Goal: Entertainment & Leisure: Consume media (video, audio)

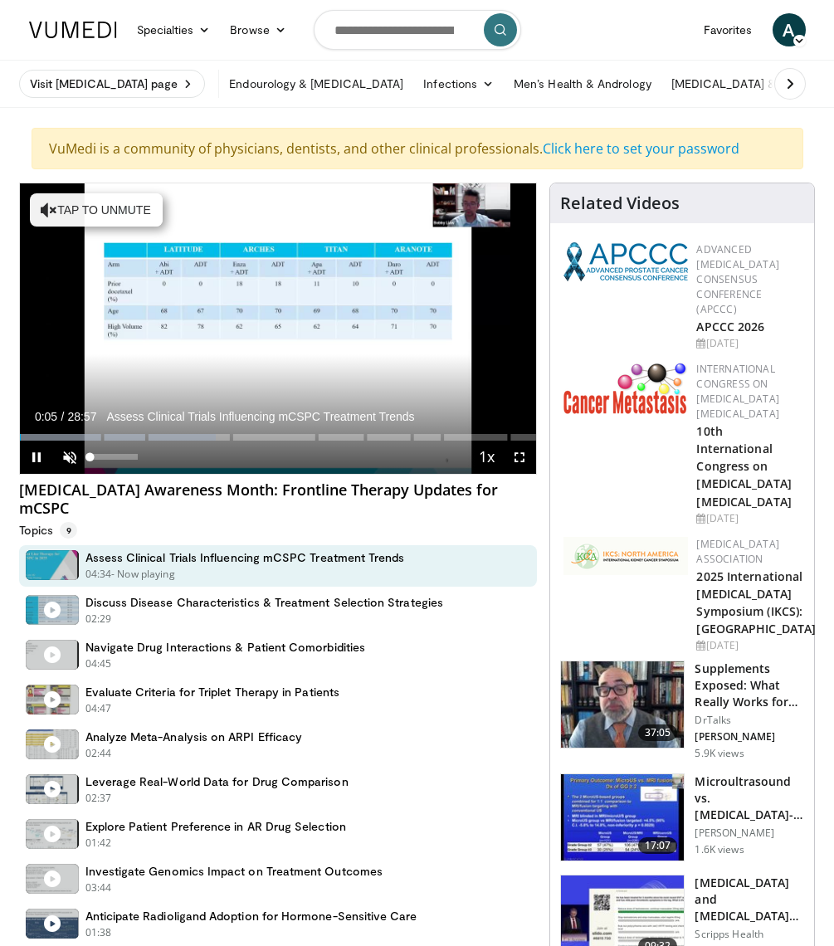
click at [71, 455] on span "Video Player" at bounding box center [69, 457] width 33 height 33
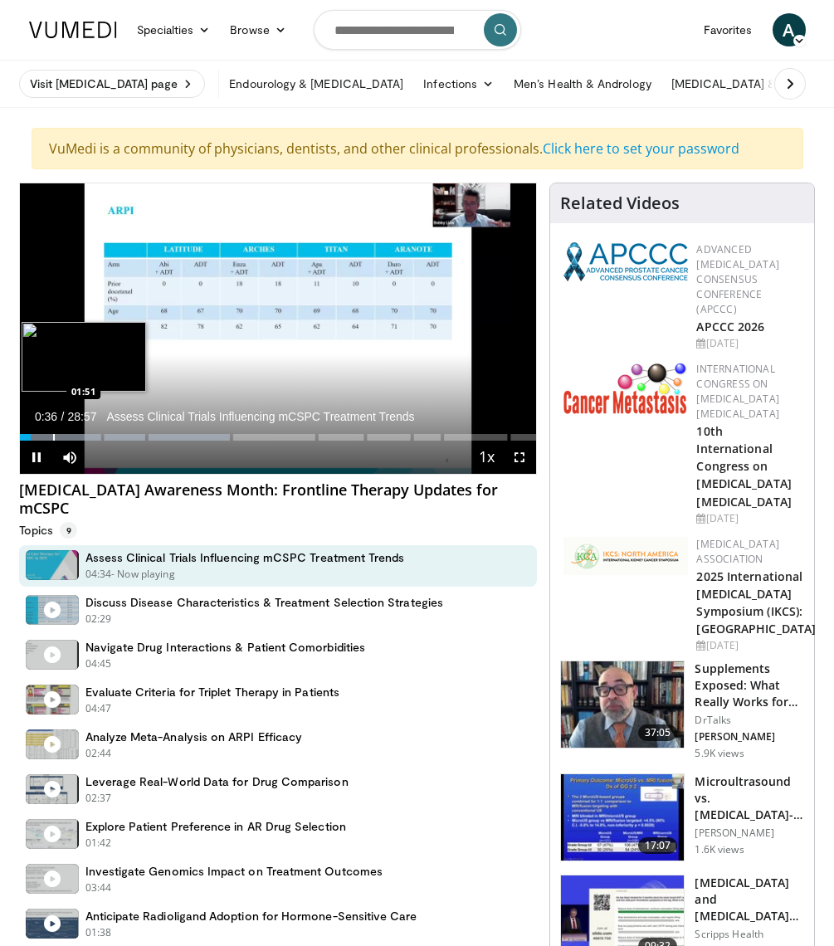
drag, startPoint x: 28, startPoint y: 437, endPoint x: 52, endPoint y: 439, distance: 24.1
click at [52, 439] on video-js "**********" at bounding box center [278, 328] width 517 height 291
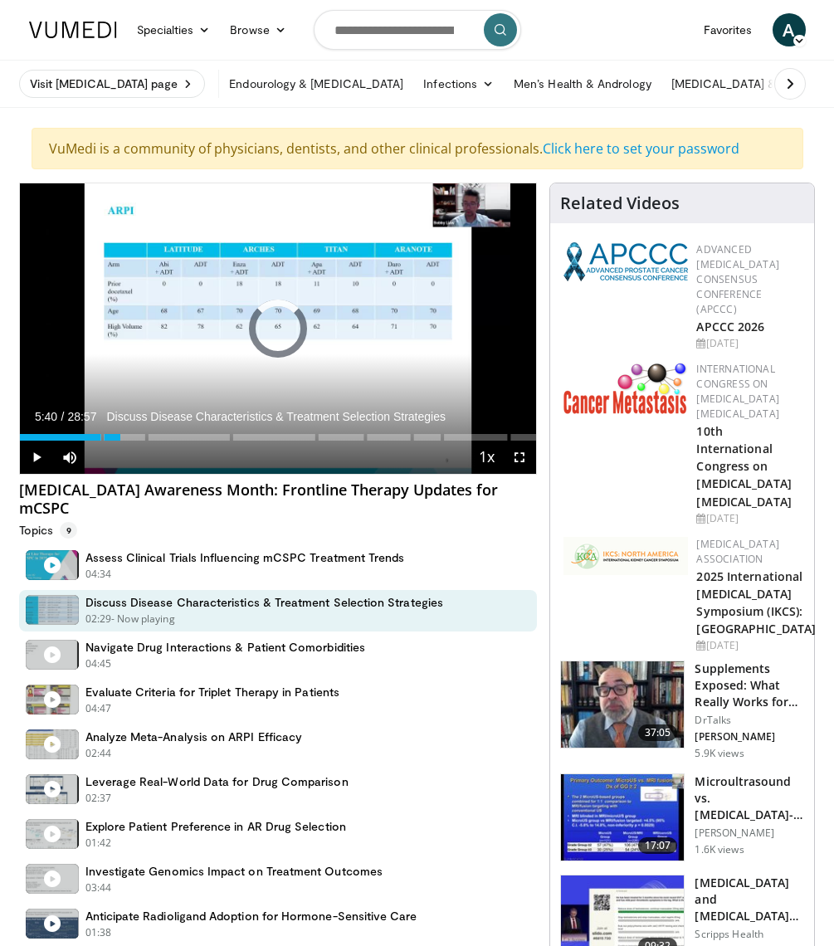
drag, startPoint x: 30, startPoint y: 437, endPoint x: 120, endPoint y: 441, distance: 90.5
click at [120, 441] on div "Current Time 5:40 / Duration 28:57 Discuss Disease Characteristics & Treatment …" at bounding box center [278, 457] width 517 height 33
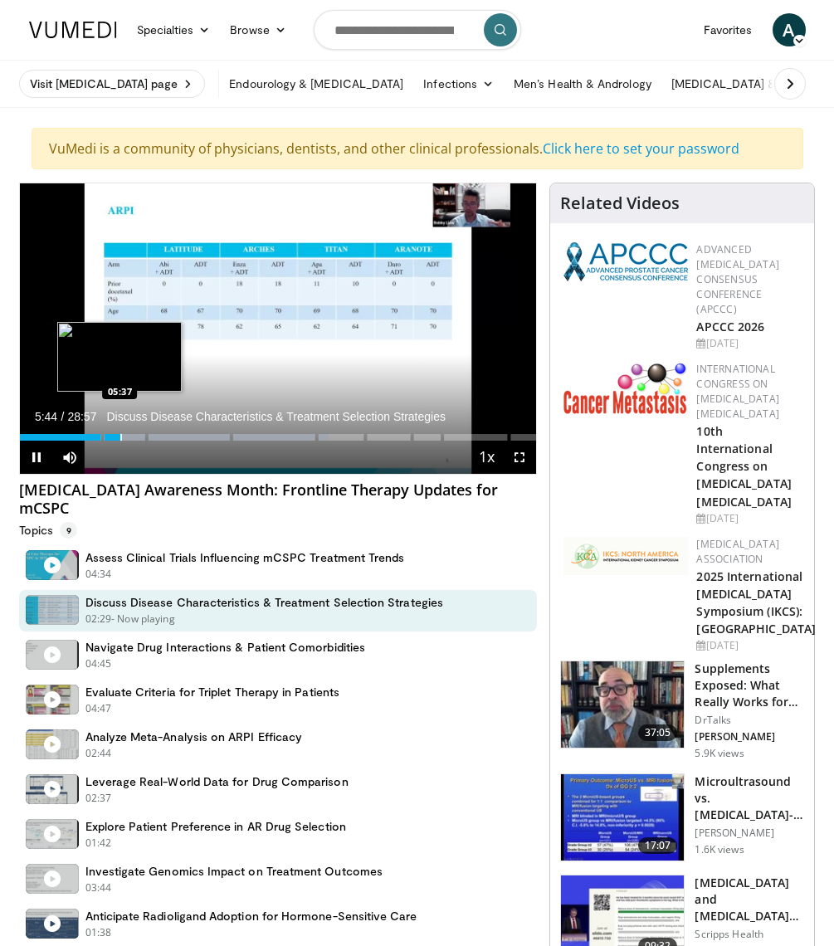
scroll to position [-2, 2]
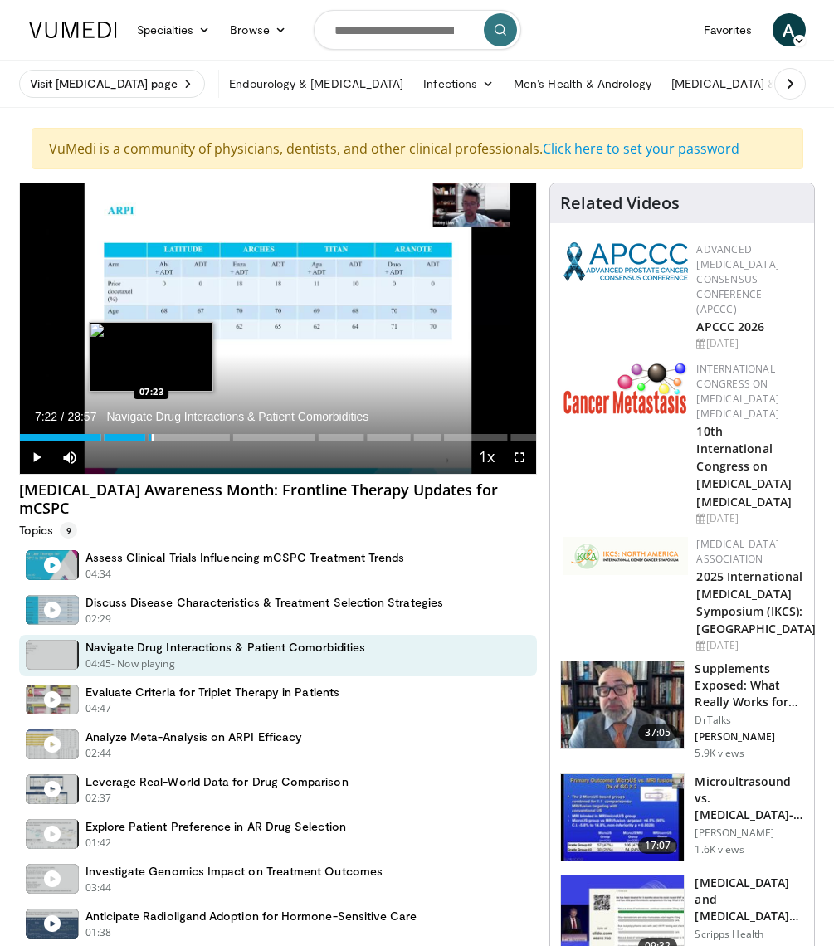
drag, startPoint x: 119, startPoint y: 439, endPoint x: 149, endPoint y: 439, distance: 30.7
click at [152, 439] on div "Progress Bar" at bounding box center [153, 437] width 2 height 7
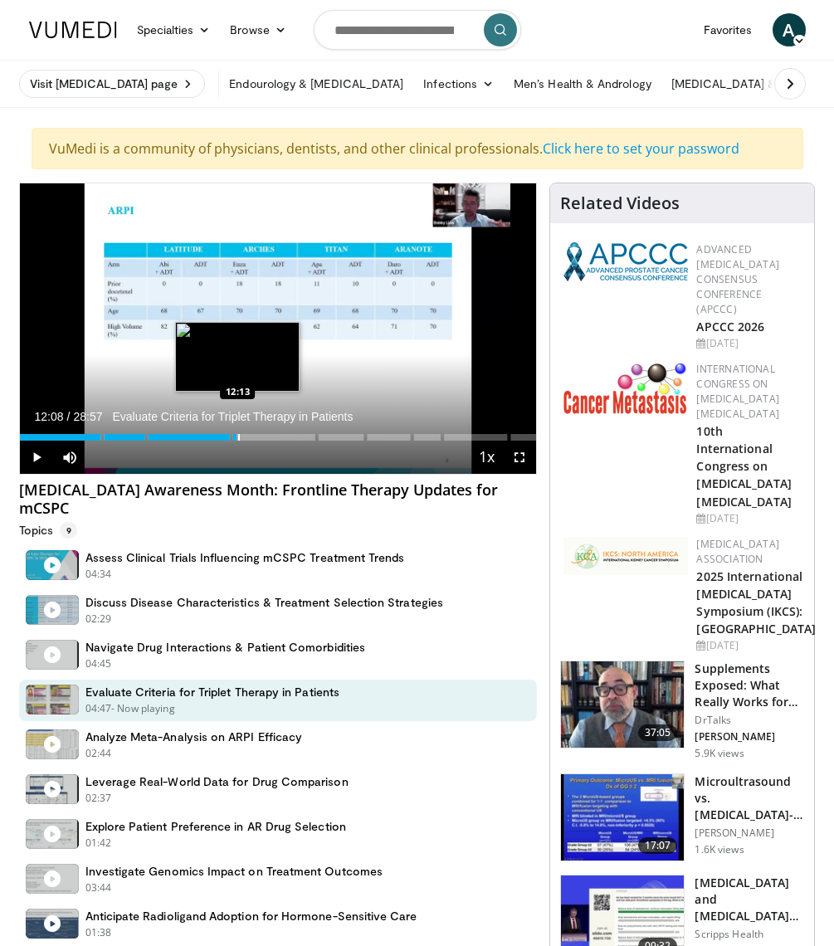
drag, startPoint x: 149, startPoint y: 433, endPoint x: 234, endPoint y: 439, distance: 85.7
click at [234, 439] on div "Loaded : 42.02% 12:13" at bounding box center [278, 437] width 517 height 7
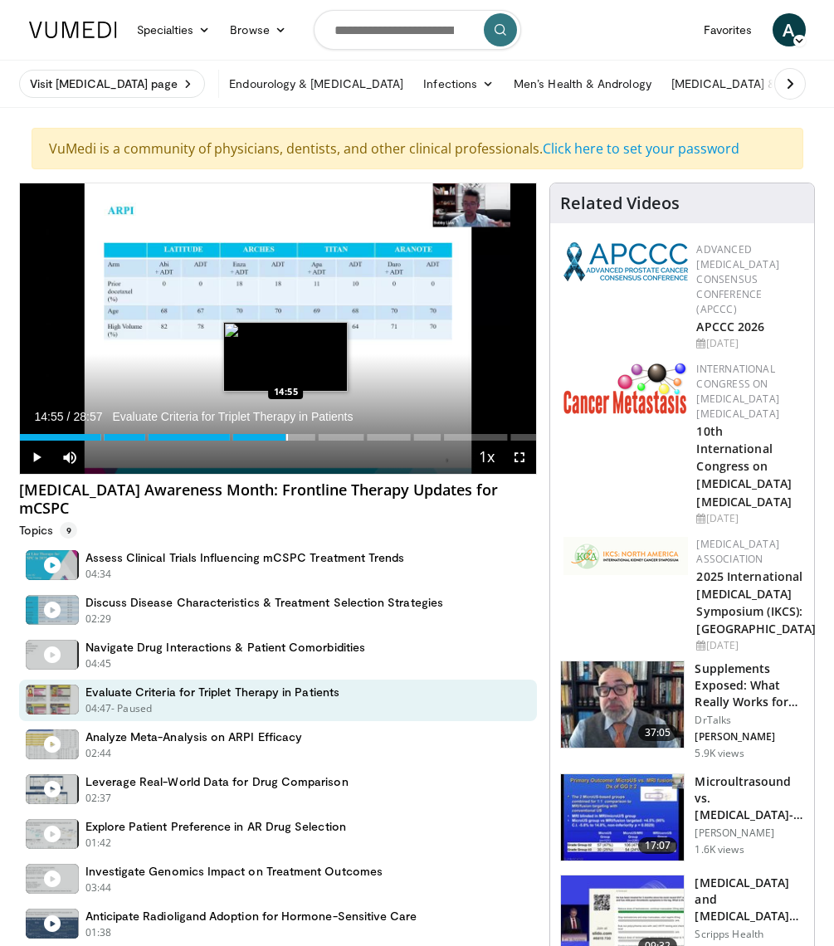
drag, startPoint x: 237, startPoint y: 433, endPoint x: 285, endPoint y: 433, distance: 47.3
click at [285, 433] on div "Loaded : 51.39% 14:55 14:55" at bounding box center [278, 433] width 517 height 16
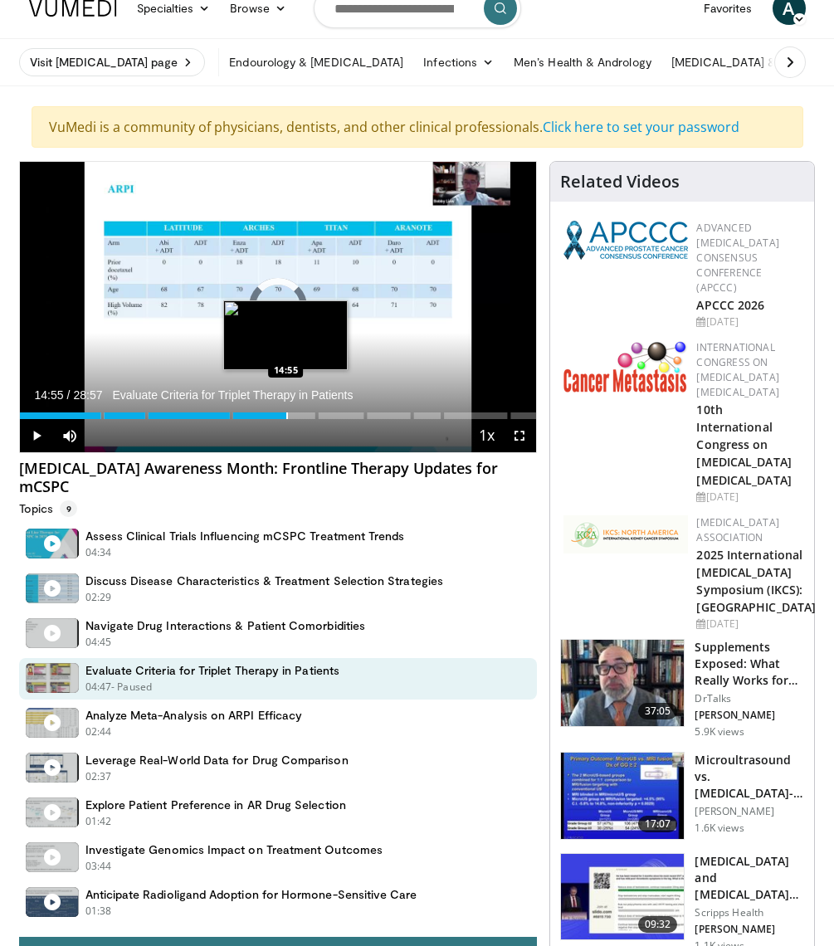
scroll to position [15, 0]
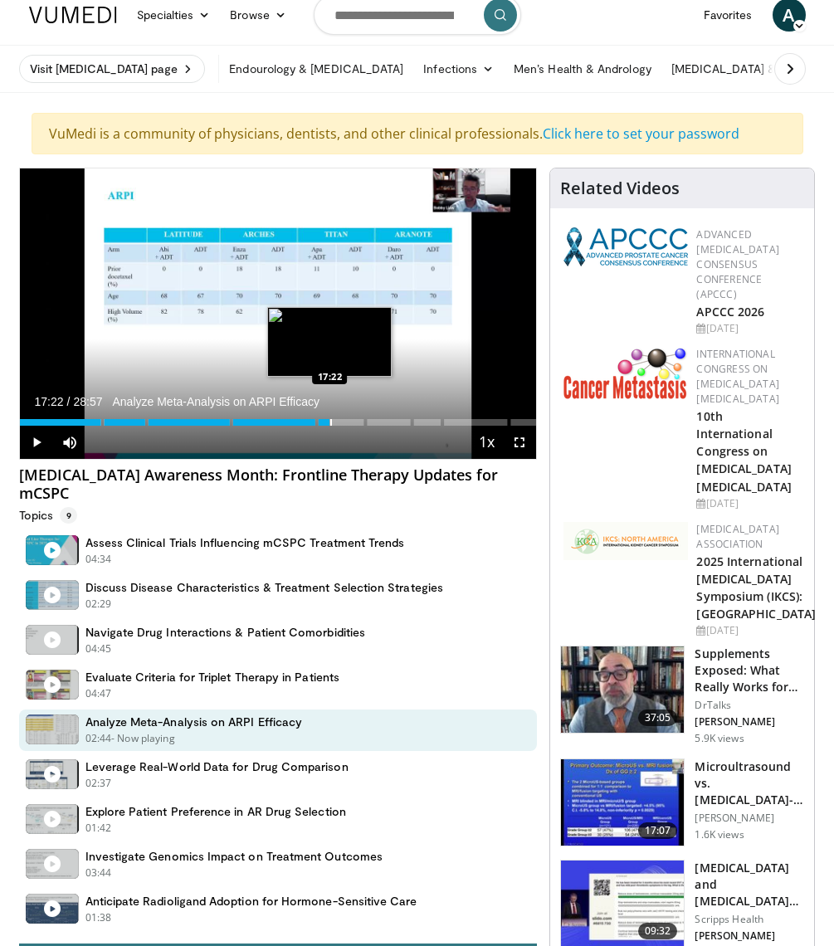
drag, startPoint x: 286, startPoint y: 418, endPoint x: 330, endPoint y: 422, distance: 44.2
click at [330, 422] on div "Progress Bar" at bounding box center [331, 422] width 2 height 7
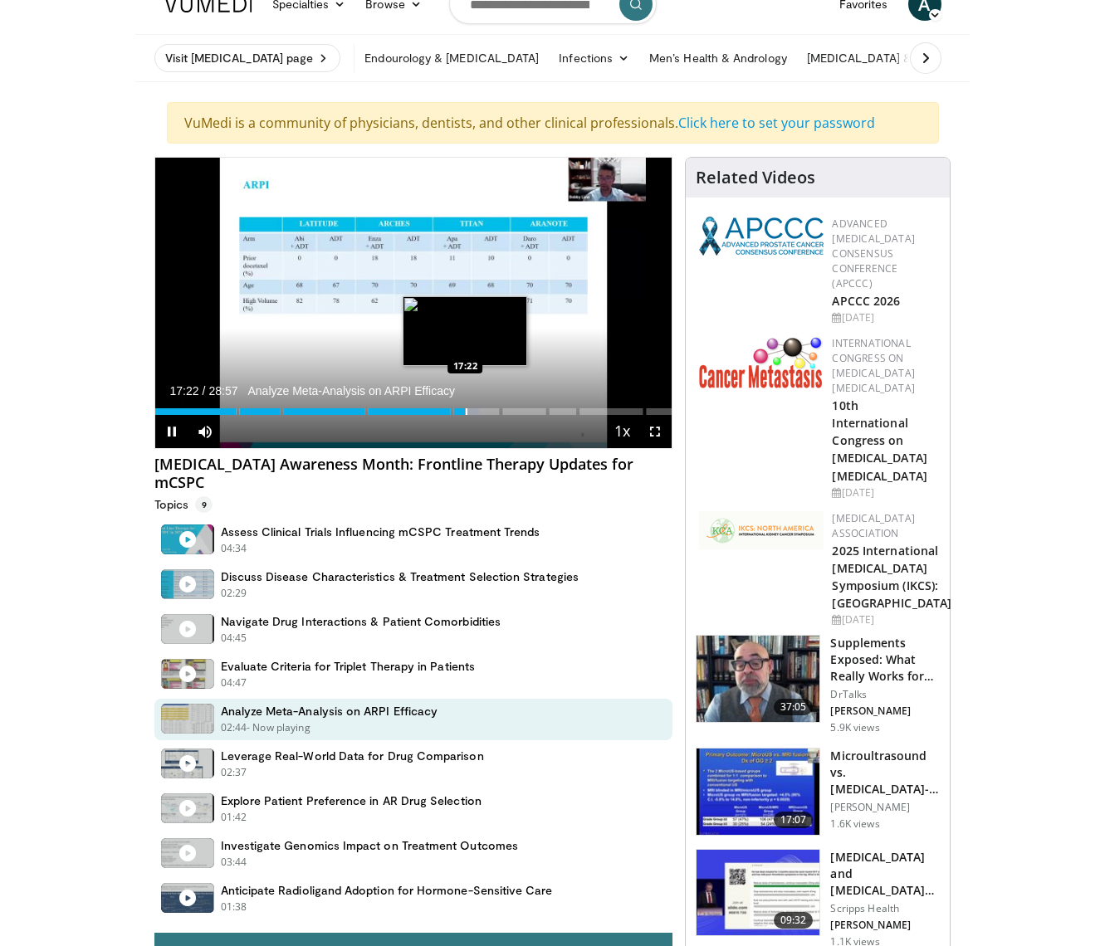
scroll to position [33, 0]
